Goal: Task Accomplishment & Management: Manage account settings

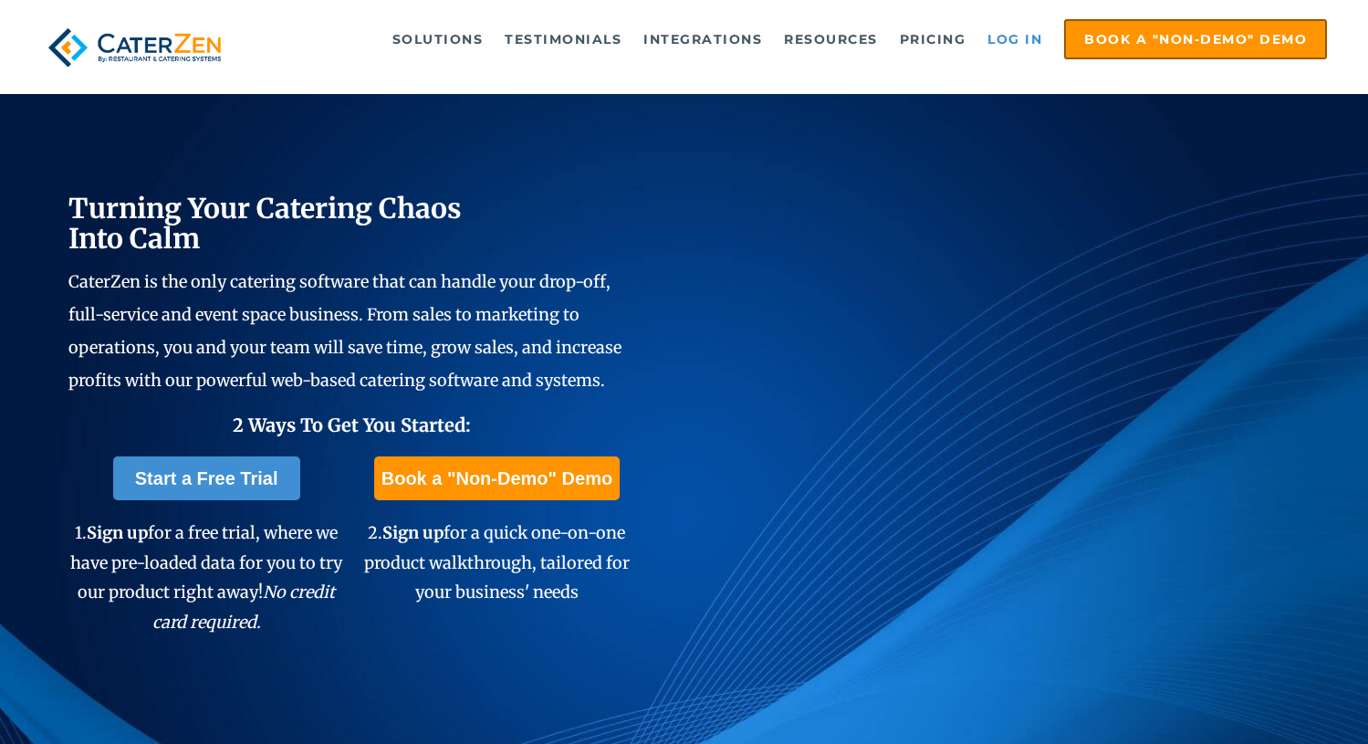
click at [1002, 38] on link "Log in" at bounding box center [1014, 39] width 73 height 37
click at [951, 68] on div "Solutions Catering CRM Catering Sales Catering Management Catering Marketing Ca…" at bounding box center [684, 47] width 1286 height 57
click at [1030, 38] on link "Log in" at bounding box center [1014, 39] width 73 height 37
